Goal: Task Accomplishment & Management: Complete application form

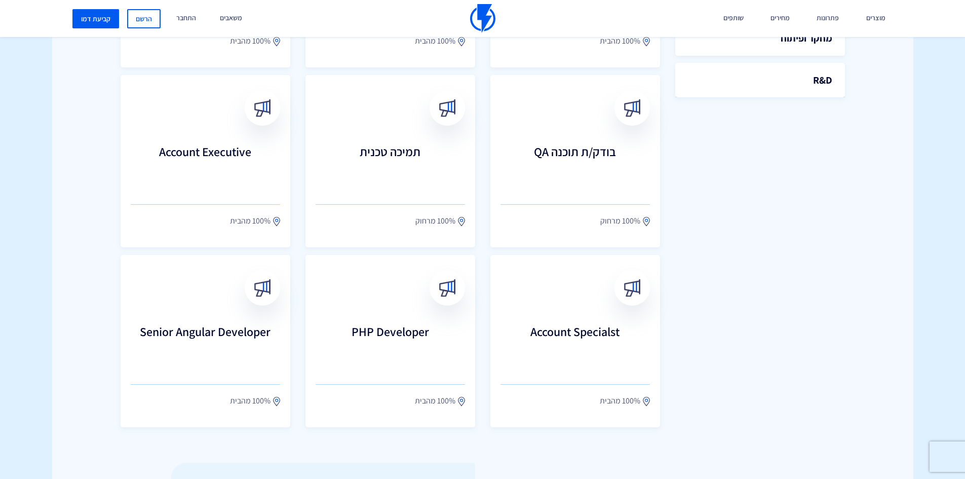
scroll to position [456, 0]
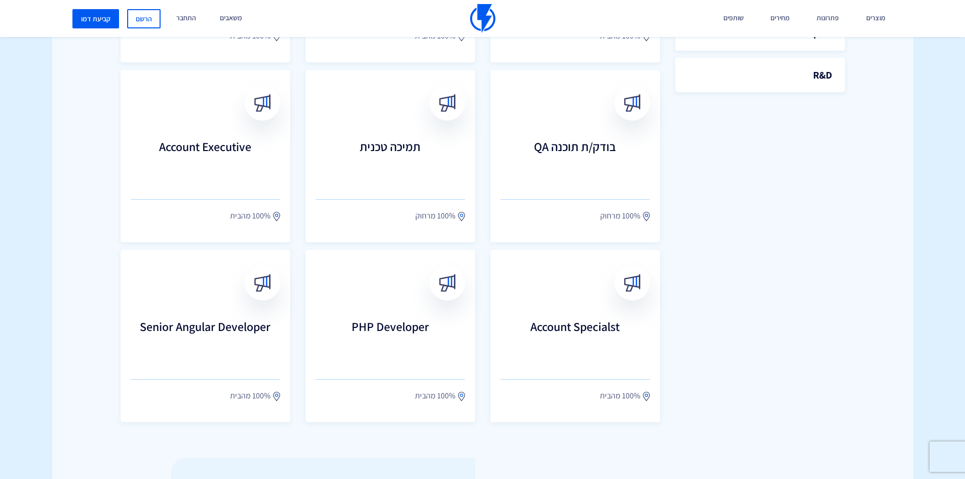
click at [582, 328] on h3 "Account Specialst" at bounding box center [574, 340] width 149 height 41
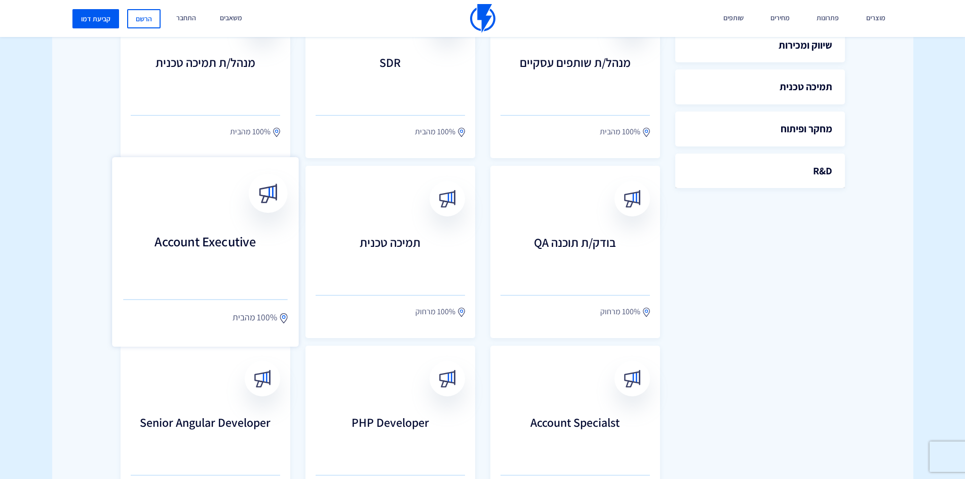
scroll to position [304, 0]
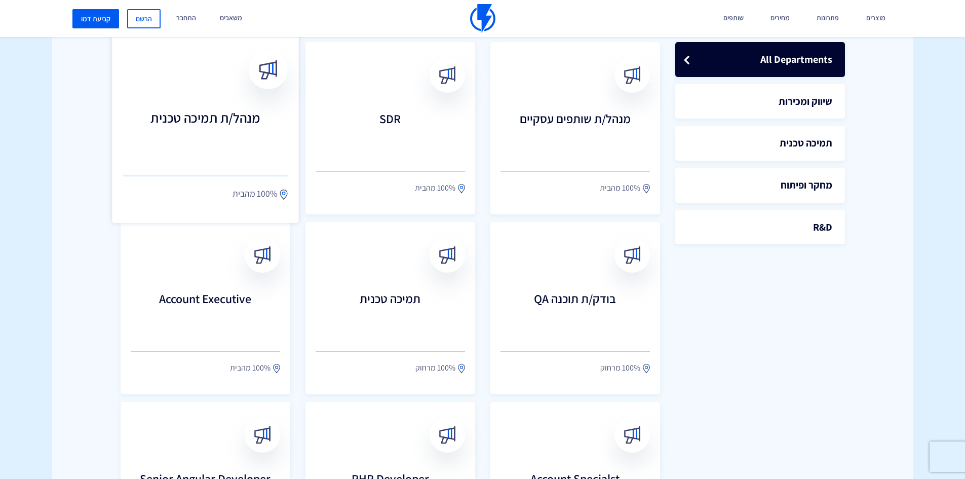
click at [234, 128] on h3 "מנהל/ת תמיכה טכנית" at bounding box center [205, 132] width 165 height 45
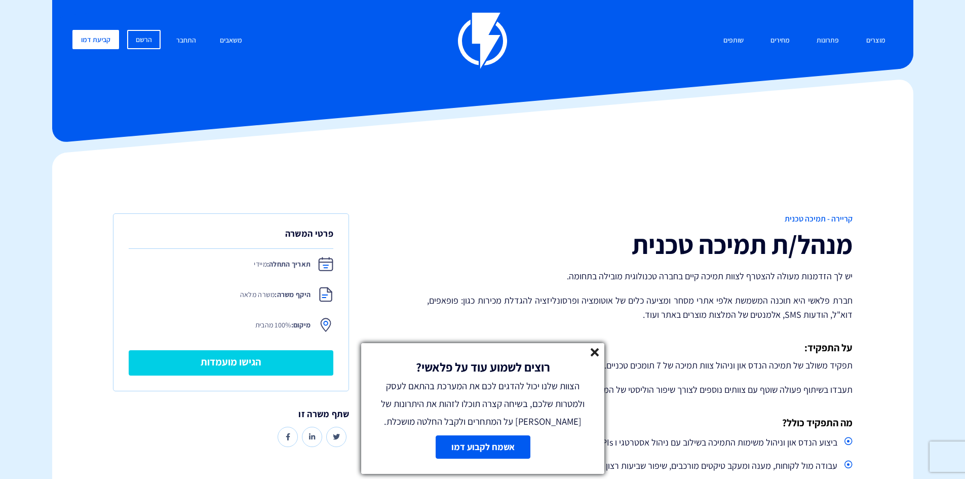
click at [594, 353] on line at bounding box center [594, 351] width 7 height 7
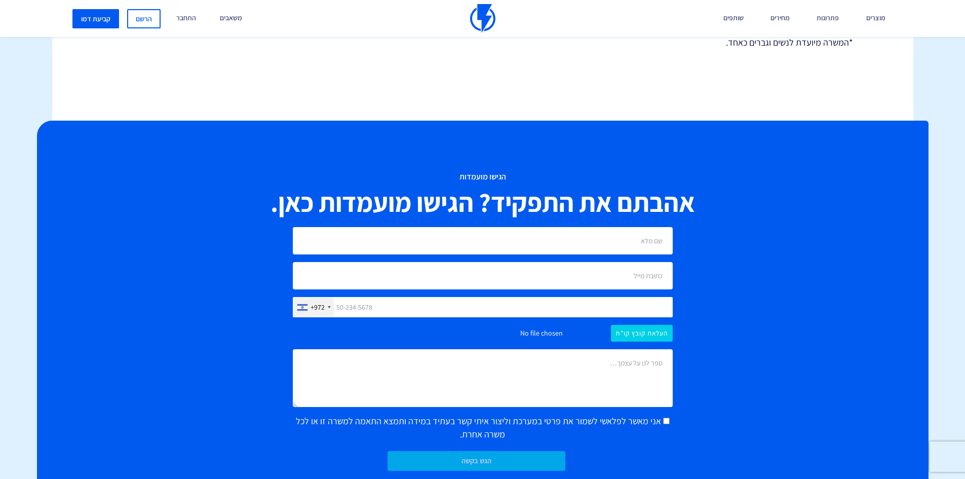
scroll to position [709, 0]
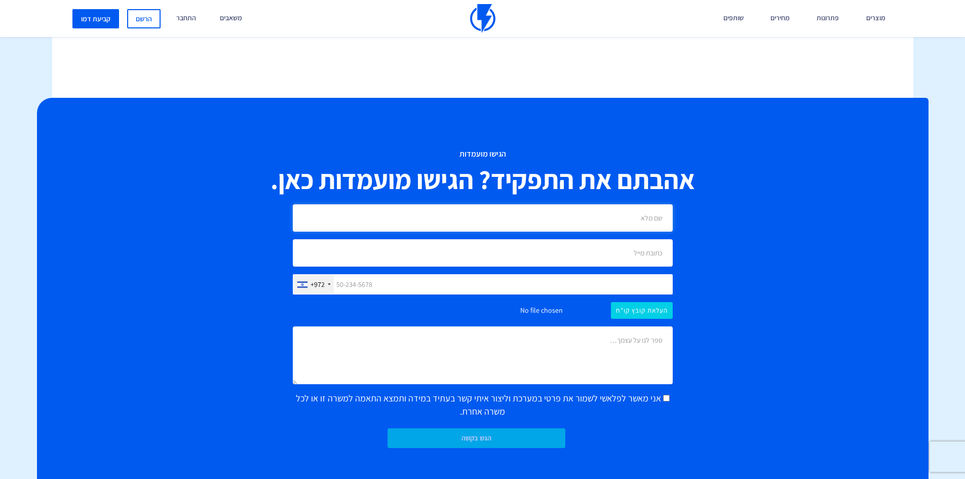
click at [635, 224] on input "text" at bounding box center [483, 217] width 380 height 27
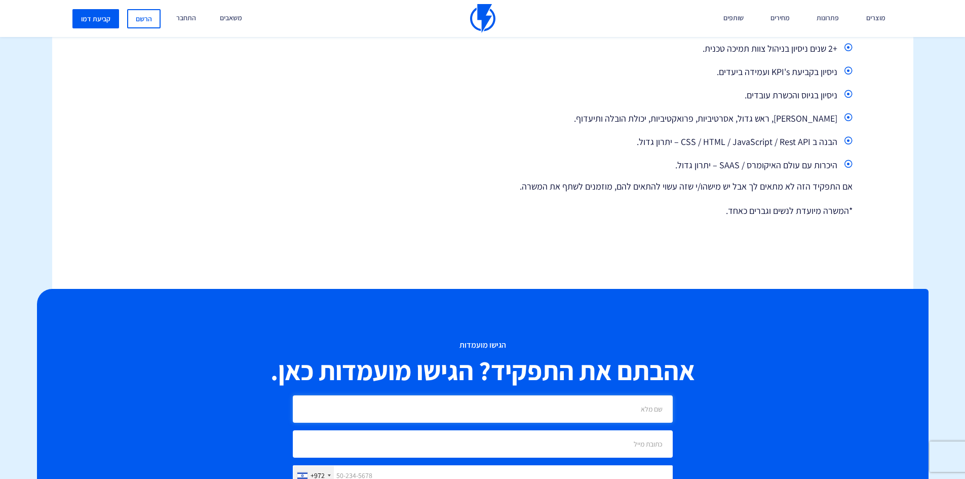
scroll to position [456, 0]
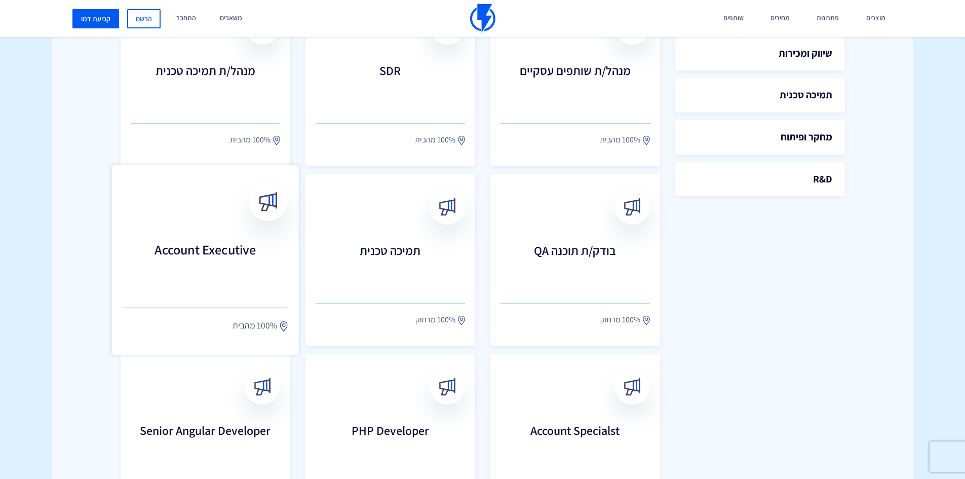
scroll to position [355, 0]
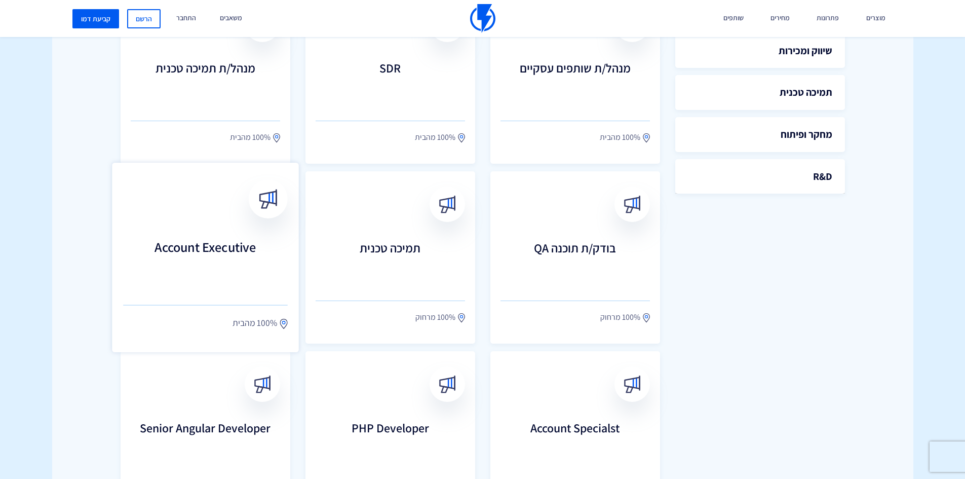
click at [202, 246] on h3 "Account Executive" at bounding box center [205, 262] width 165 height 45
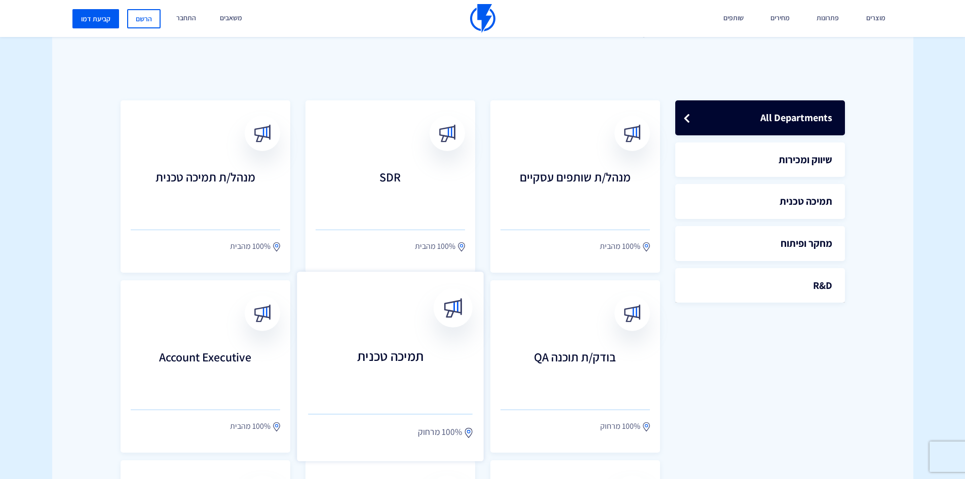
scroll to position [243, 0]
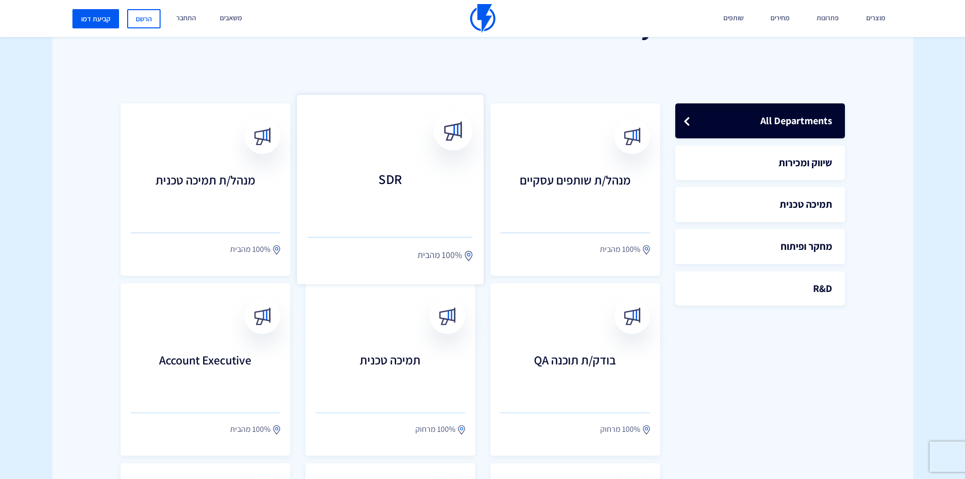
click at [388, 185] on h3 "SDR" at bounding box center [390, 194] width 165 height 45
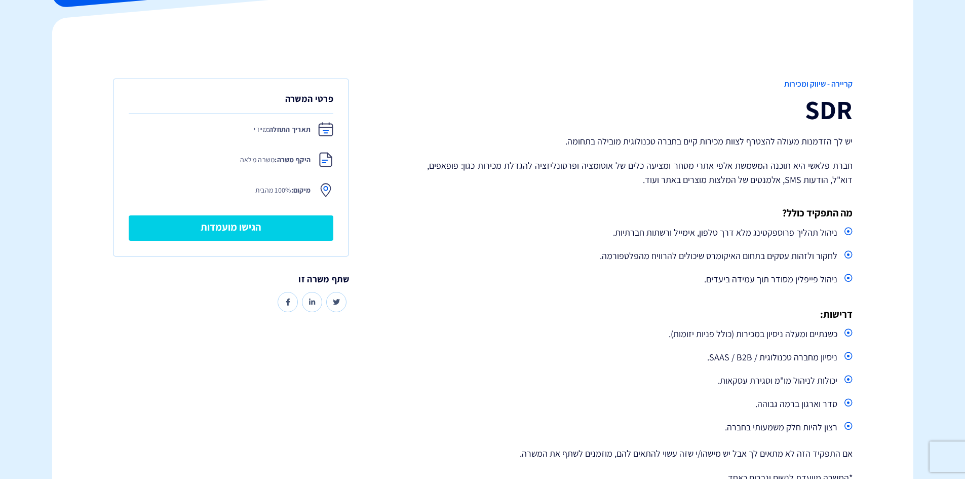
scroll to position [152, 0]
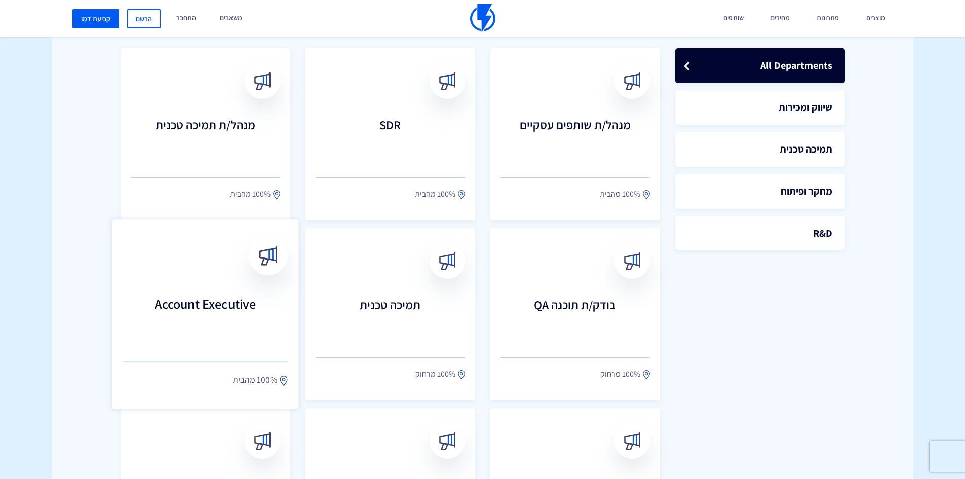
scroll to position [192, 0]
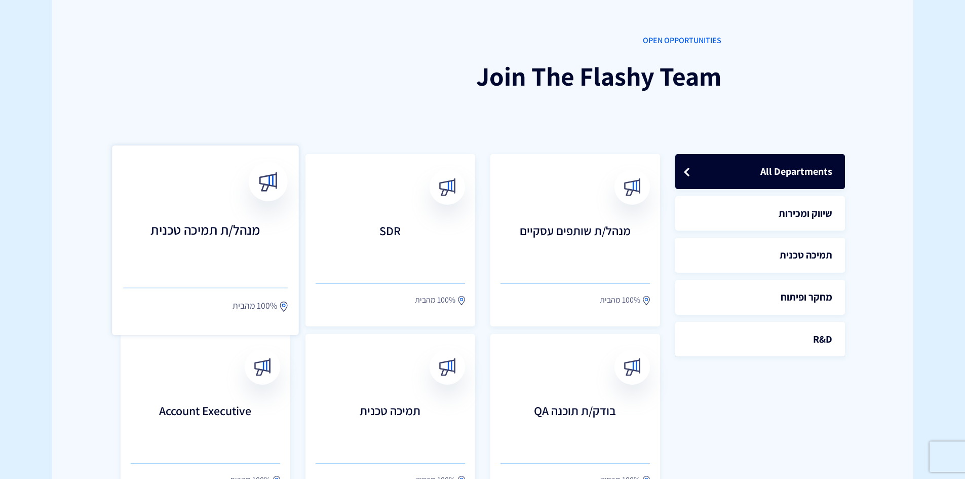
click at [225, 229] on h3 "מנהל/ת תמיכה טכנית" at bounding box center [205, 244] width 165 height 45
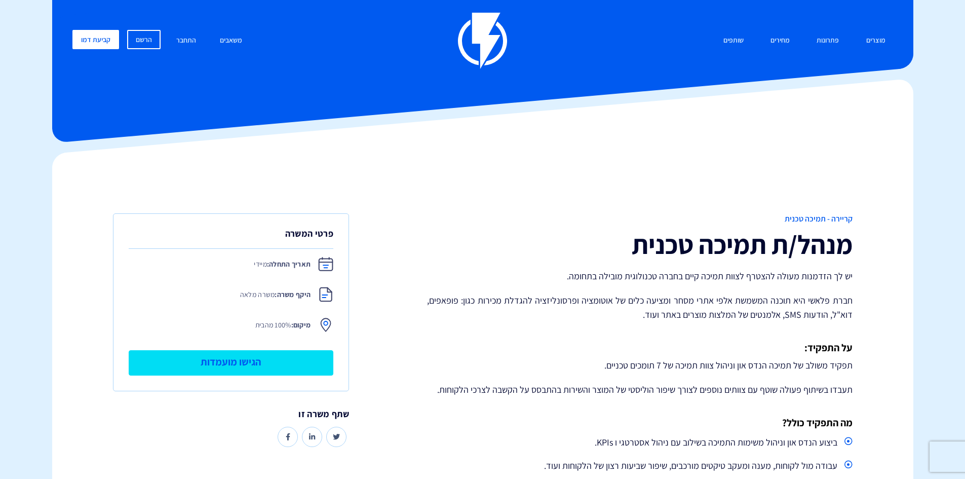
click at [269, 356] on link "הגישו מועמדות" at bounding box center [231, 362] width 205 height 25
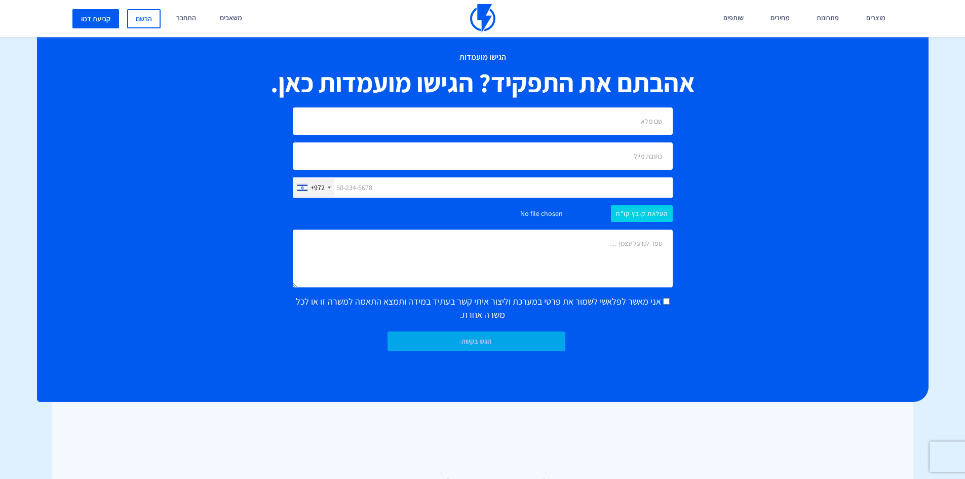
scroll to position [807, 0]
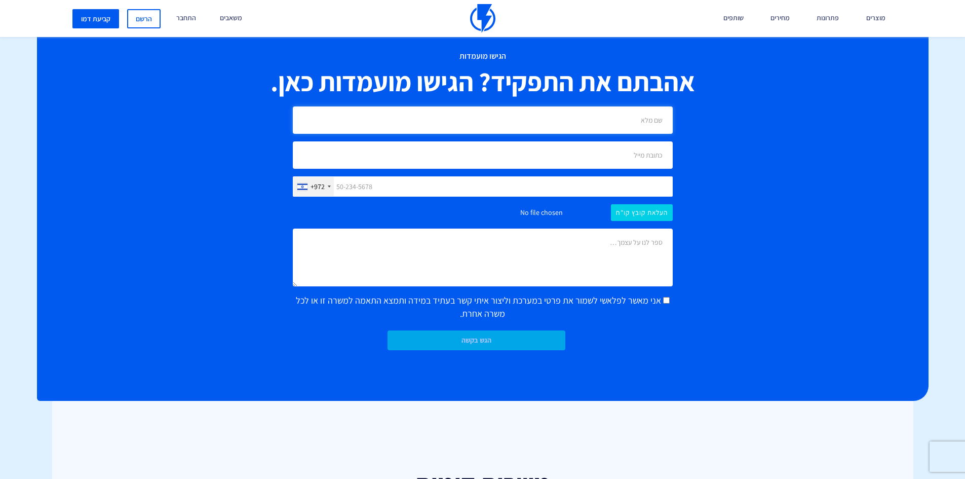
click at [620, 123] on input "text" at bounding box center [483, 119] width 380 height 27
type input "נעמה סגל"
type input "n.barak@gmail.com"
click at [447, 189] on input "text" at bounding box center [483, 186] width 380 height 20
type input "0503334861"
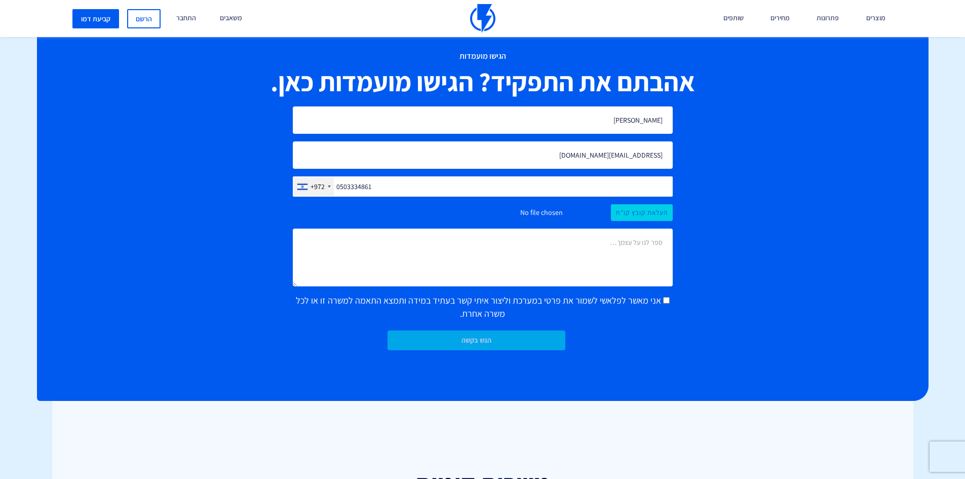
click at [644, 210] on input "file" at bounding box center [483, 212] width 380 height 17
type input "C:\fakepath\Naama Segal_en.pdf"
click at [649, 243] on textarea at bounding box center [483, 257] width 380 height 58
type textarea "a"
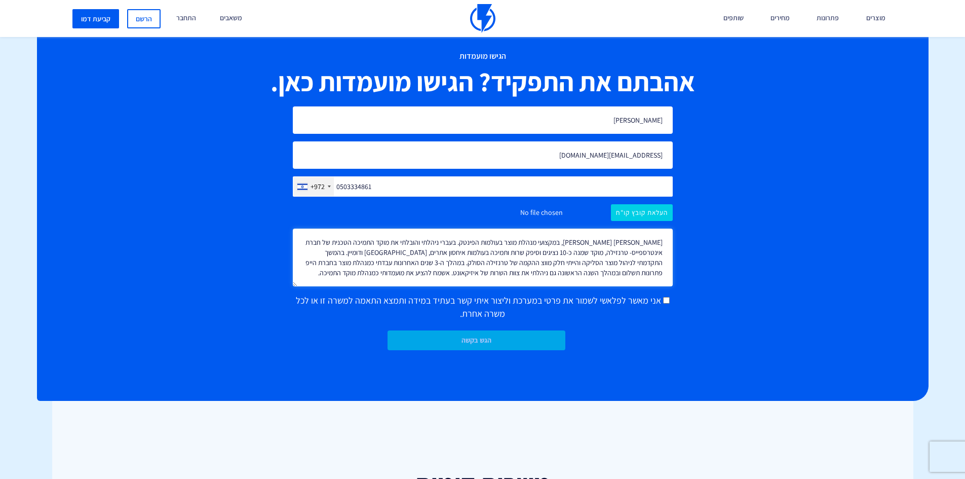
type textarea "שמי נעמה סגל, במקצועי מנהלת מוצר בעולמות הפינטק. בעברי ניהלתי והובלתי את מוקד ה…"
click at [663, 300] on input "אני מאשר לפלאשי לשמור את פרטי במערכת וליצור איתי קשר בעתיד במידה ותמצא התאמה למ…" at bounding box center [666, 300] width 7 height 7
checkbox input "true"
click at [473, 339] on input "הגש בקשה" at bounding box center [476, 340] width 178 height 20
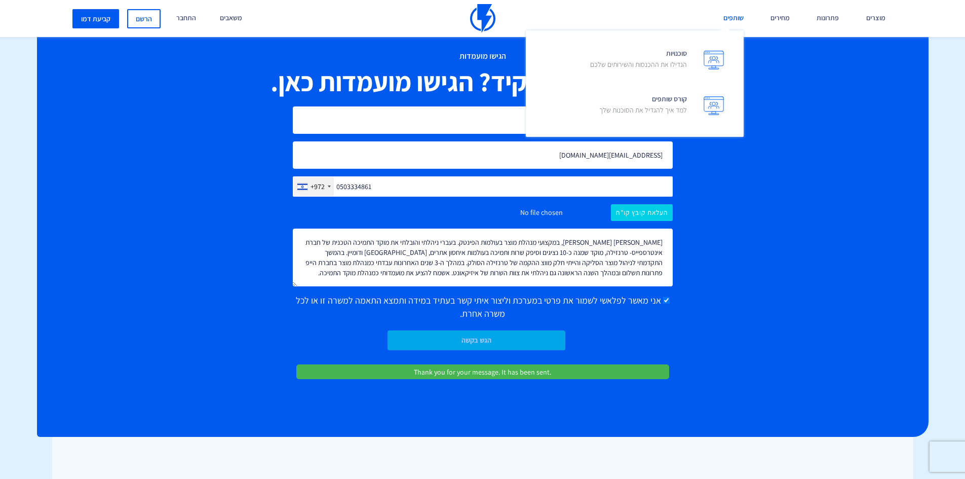
click at [737, 17] on link "שותפים" at bounding box center [733, 18] width 35 height 37
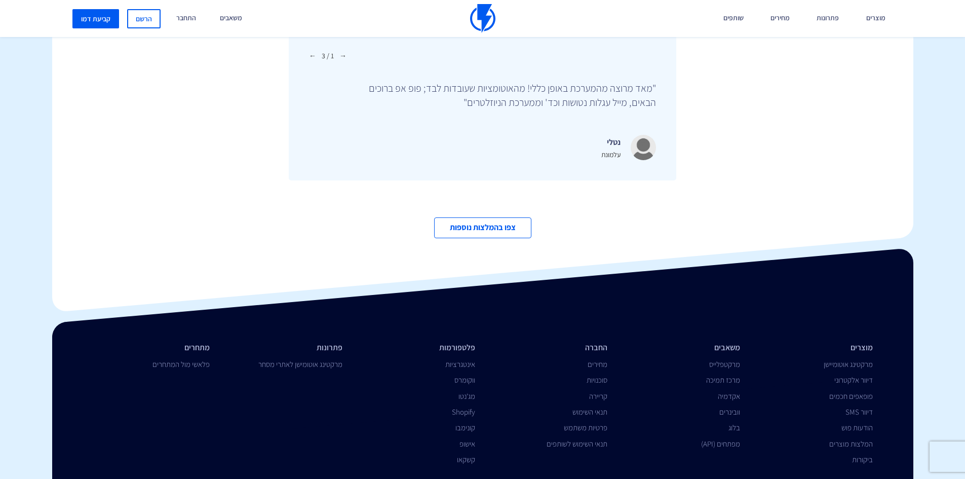
scroll to position [3474, 0]
